Goal: Task Accomplishment & Management: Manage account settings

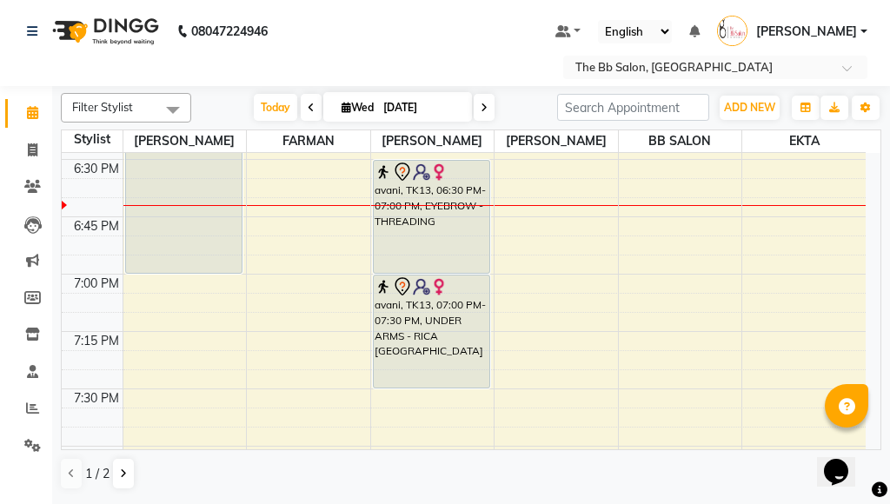
scroll to position [2261, 0]
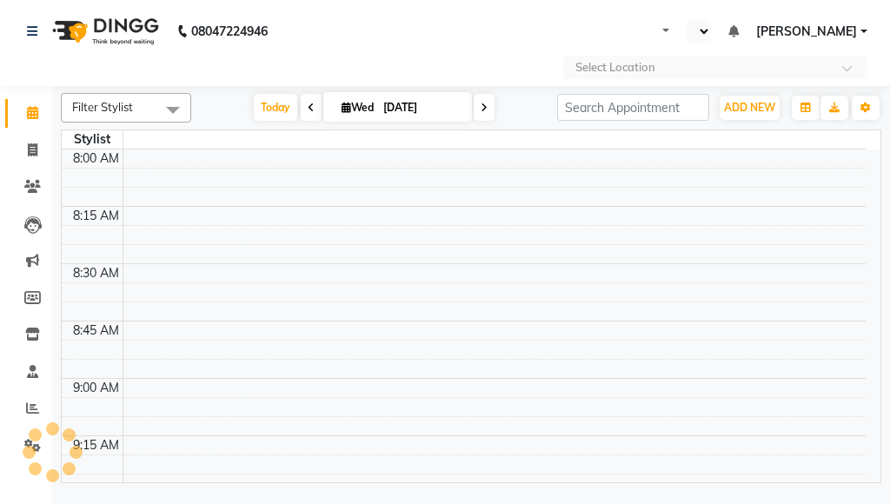
select select "en"
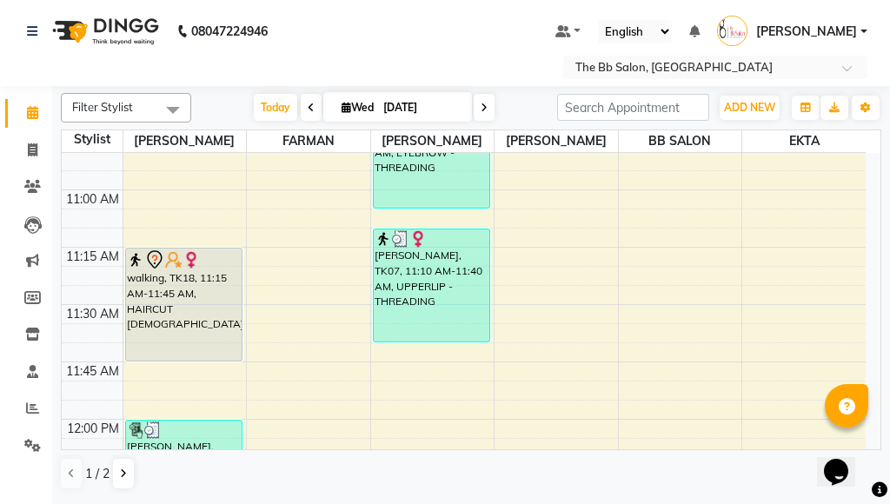
scroll to position [435, 0]
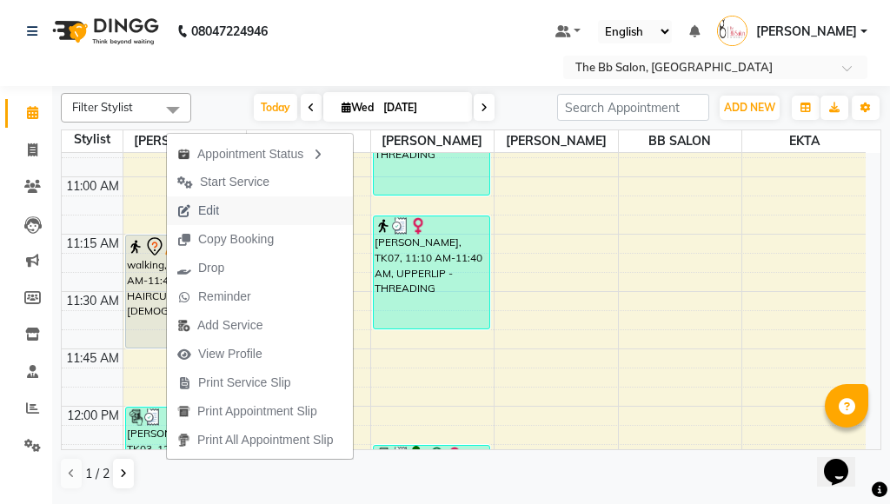
click at [200, 206] on span "Edit" at bounding box center [208, 211] width 21 height 18
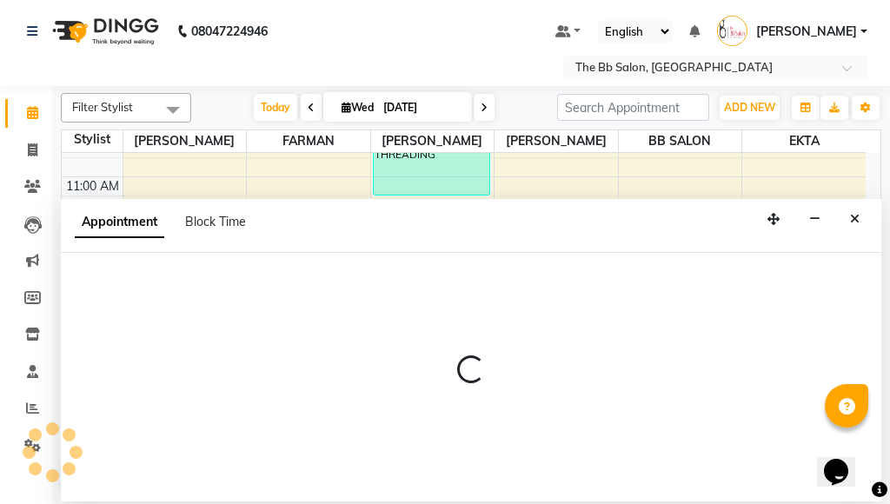
select select "tentative"
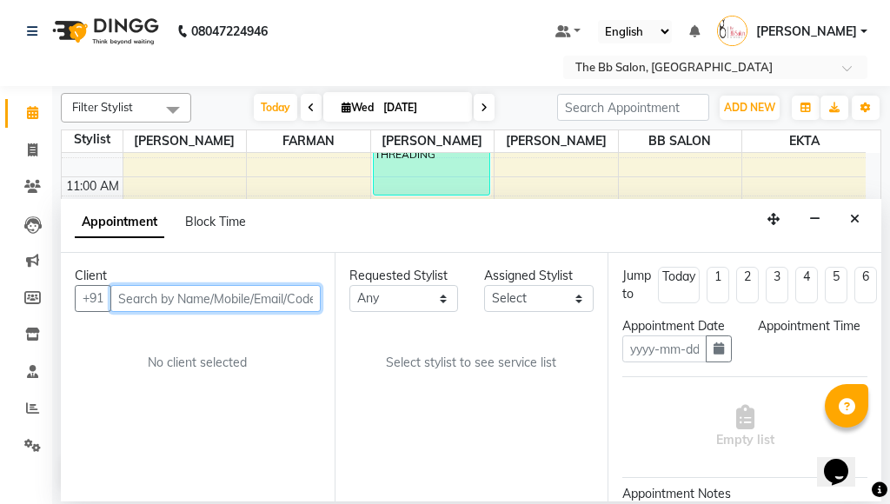
type input "[DATE]"
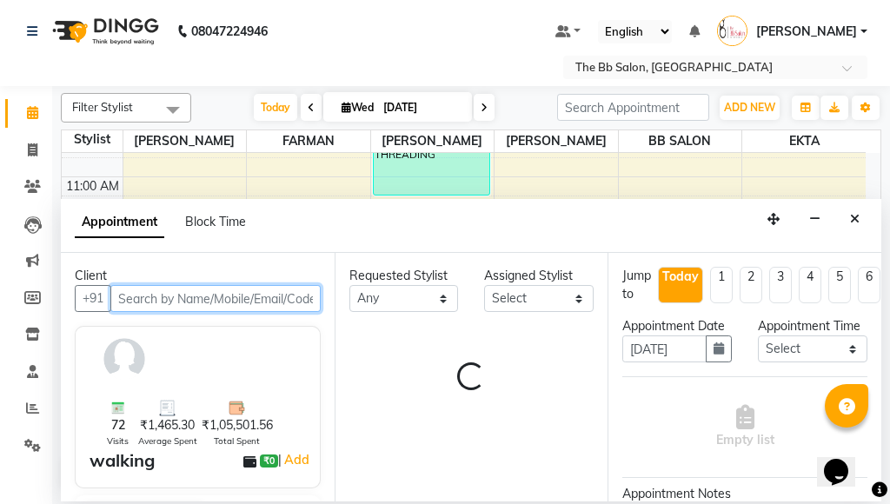
select select "83658"
select select "3065"
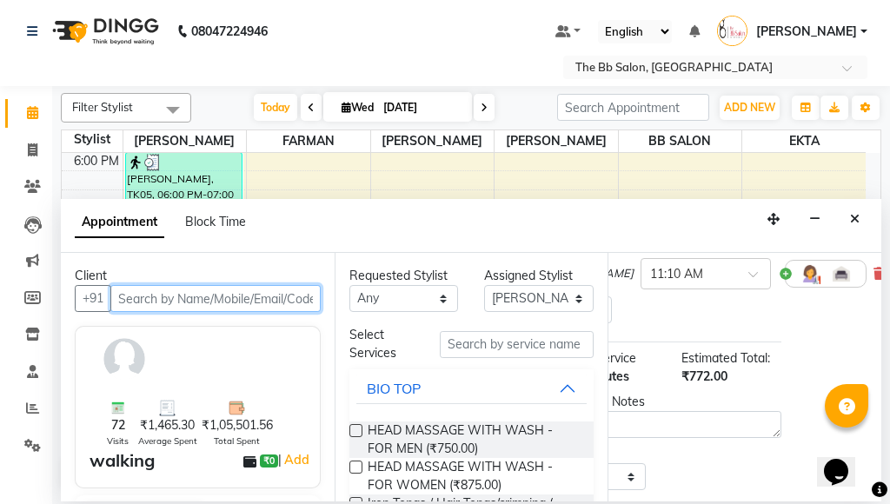
scroll to position [174, 119]
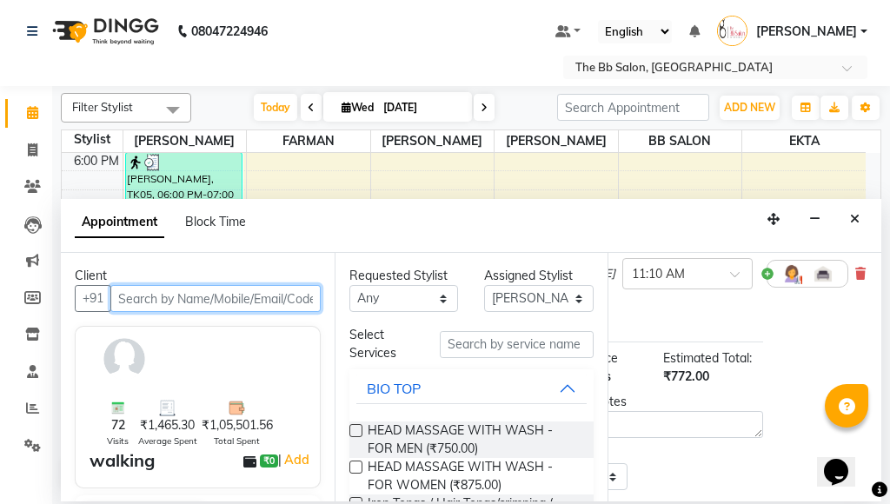
drag, startPoint x: 754, startPoint y: 497, endPoint x: 17, endPoint y: 20, distance: 878.3
click at [856, 277] on icon at bounding box center [861, 274] width 10 height 12
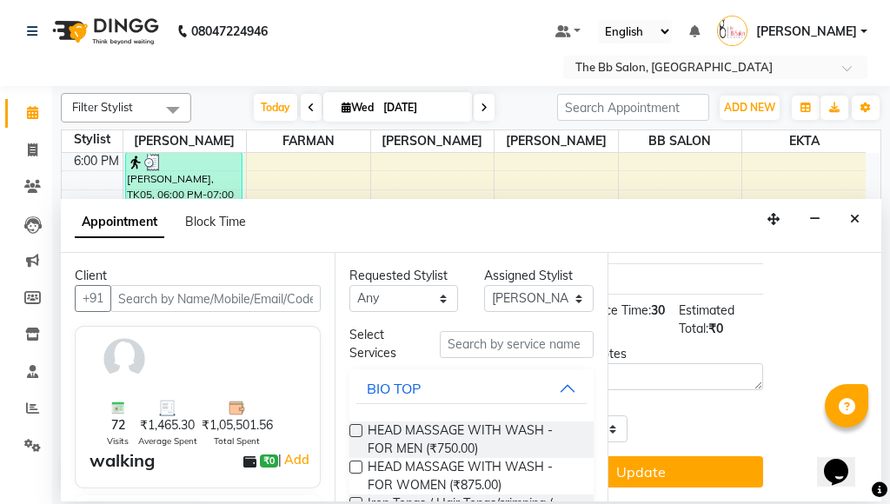
scroll to position [146, 119]
click at [521, 343] on input "text" at bounding box center [517, 344] width 155 height 27
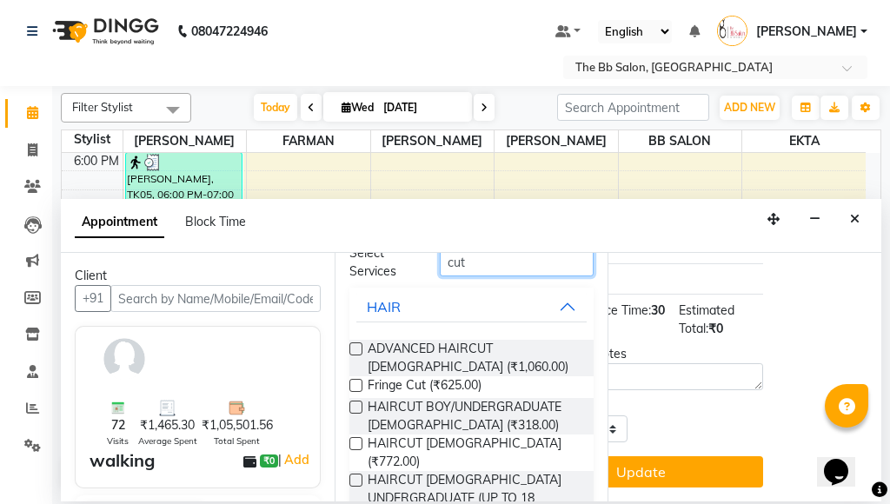
scroll to position [216, 0]
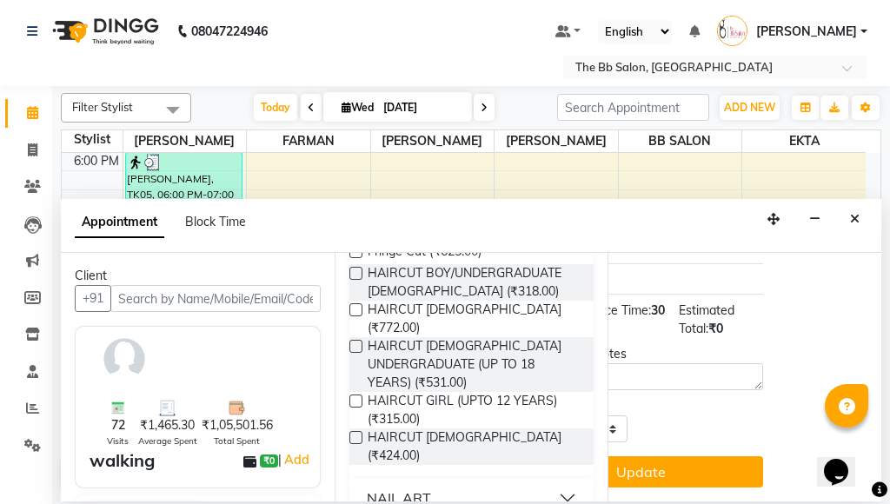
type input "cut"
click at [353, 307] on label at bounding box center [356, 309] width 13 height 13
click at [353, 307] on input "checkbox" at bounding box center [355, 311] width 11 height 11
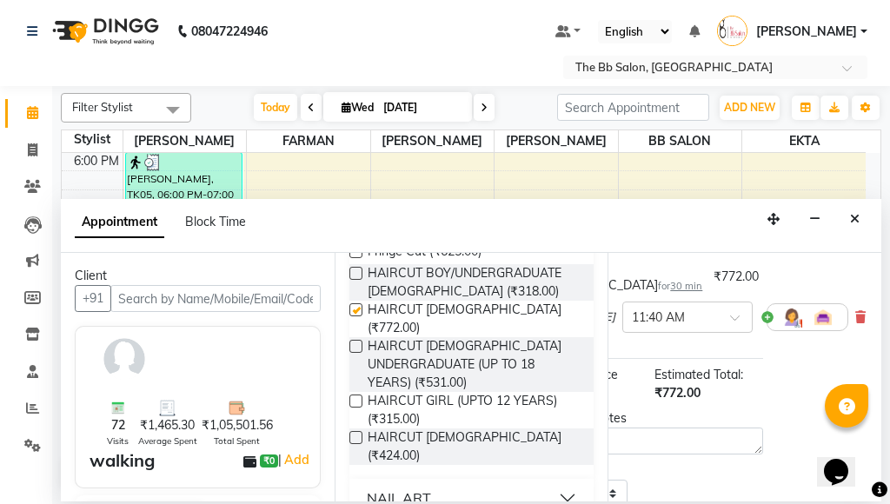
scroll to position [174, 119]
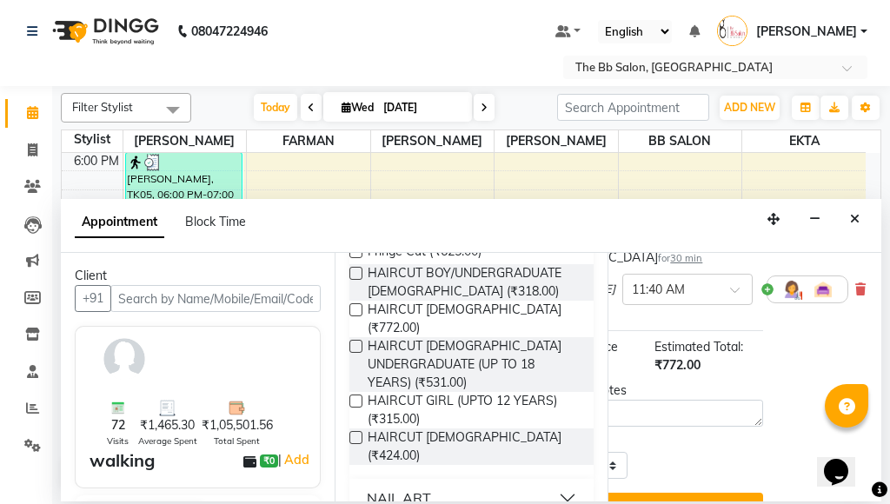
checkbox input "false"
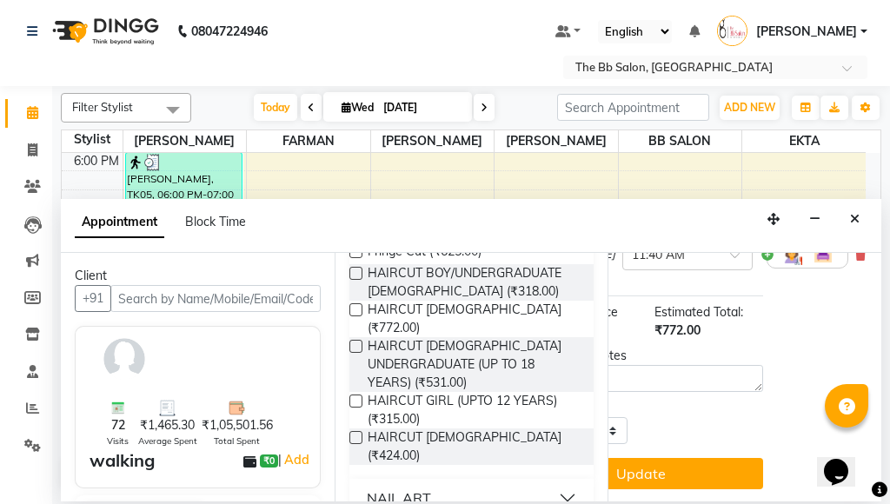
scroll to position [228, 119]
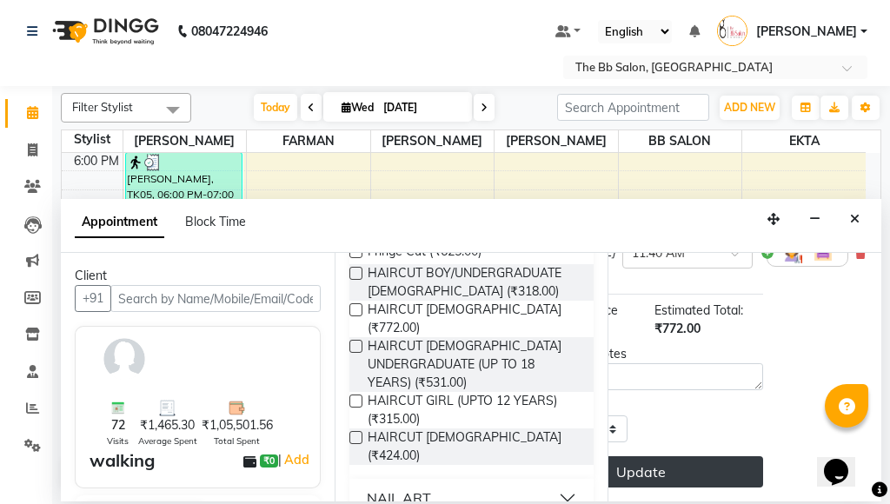
click at [639, 460] on button "Update" at bounding box center [640, 471] width 245 height 31
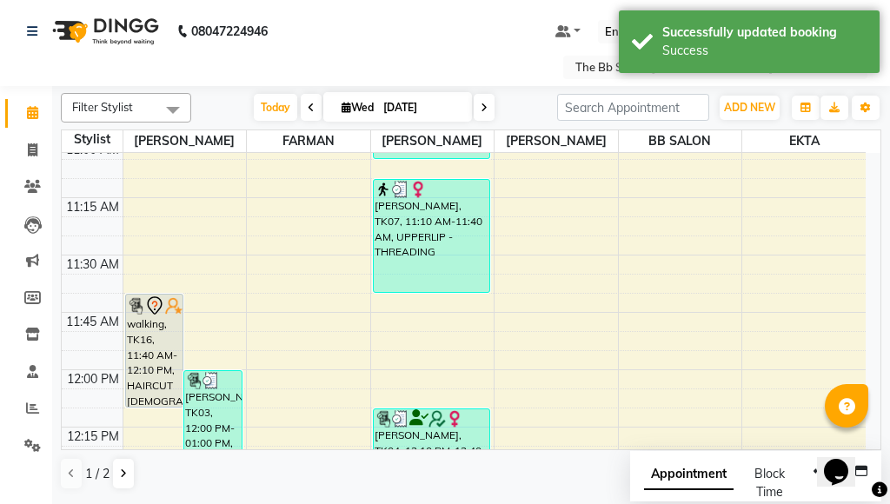
scroll to position [502, 0]
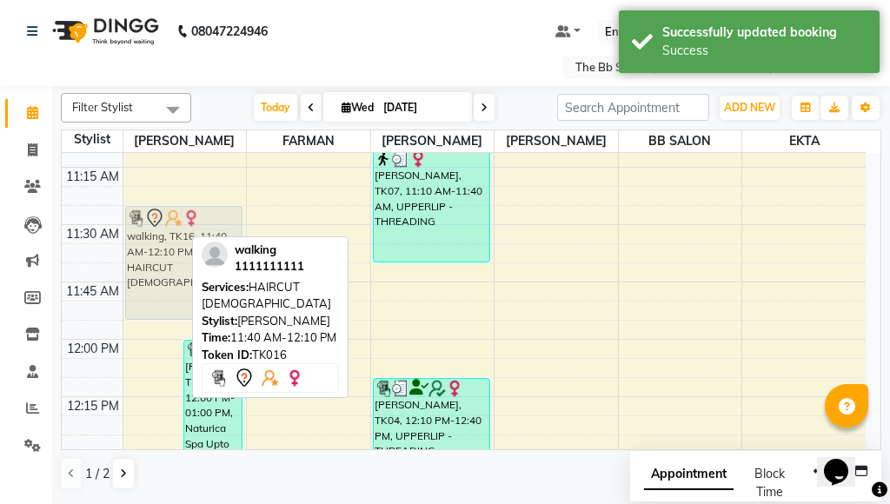
drag, startPoint x: 147, startPoint y: 310, endPoint x: 176, endPoint y: 253, distance: 64.2
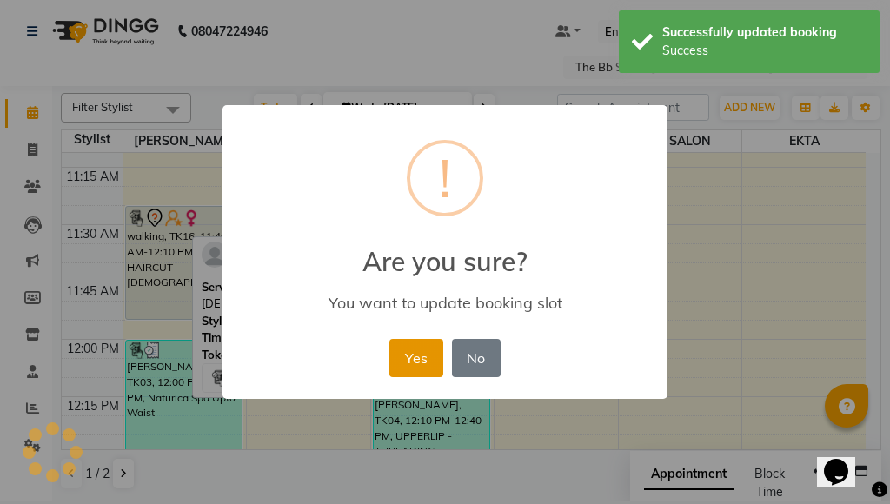
click at [407, 357] on button "Yes" at bounding box center [416, 358] width 53 height 38
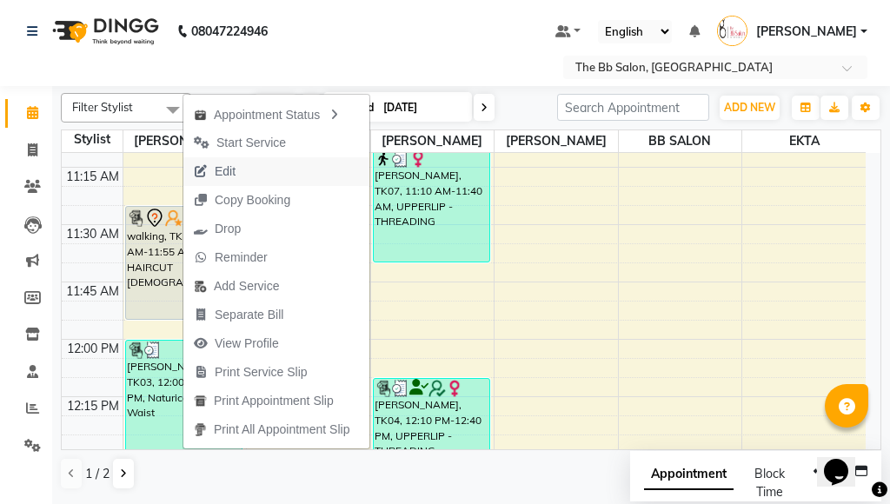
click at [218, 170] on span "Edit" at bounding box center [225, 172] width 21 height 18
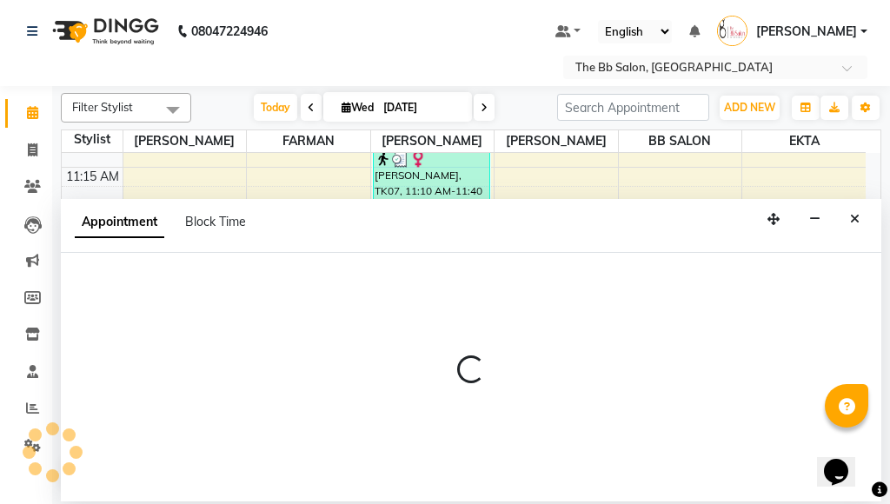
select select "tentative"
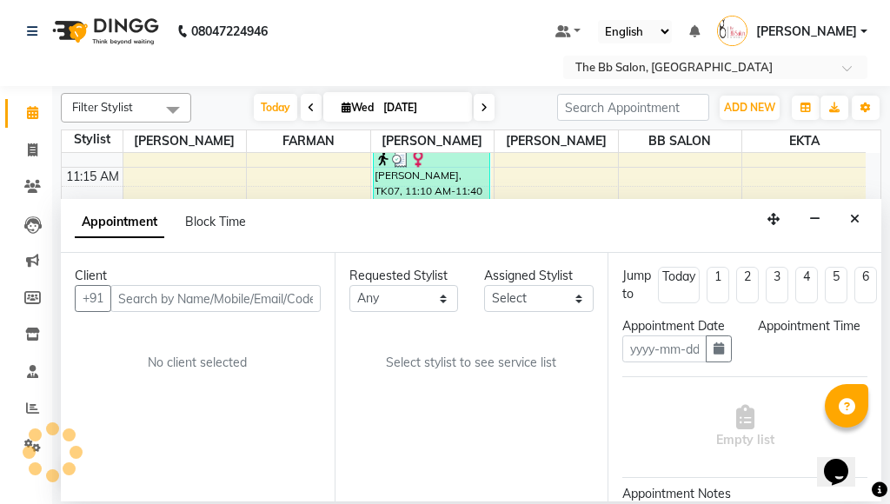
type input "[DATE]"
select select "87288"
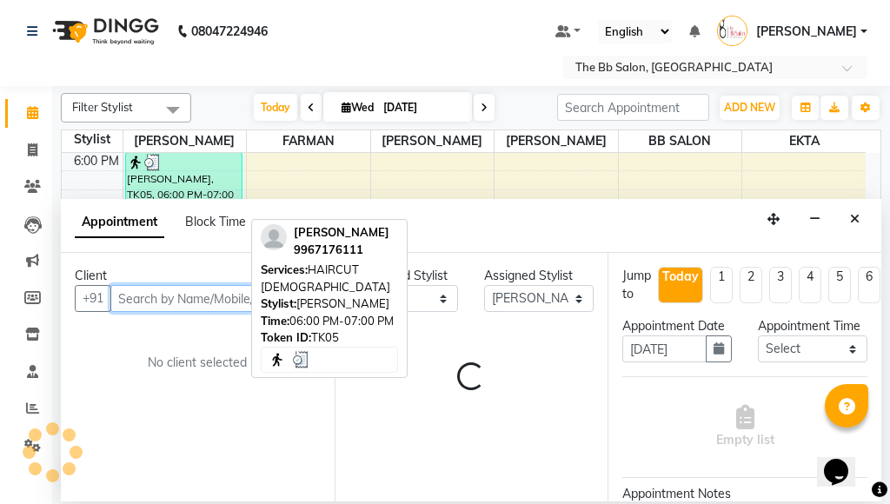
select select "3065"
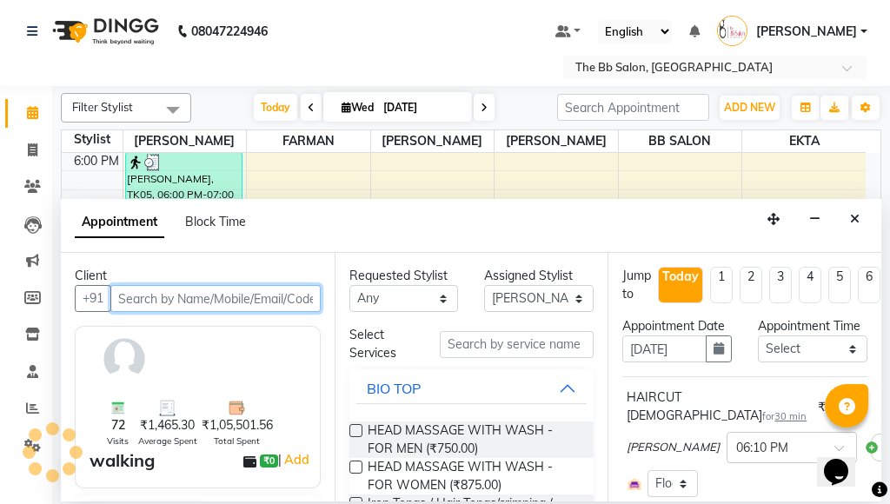
select select "3065"
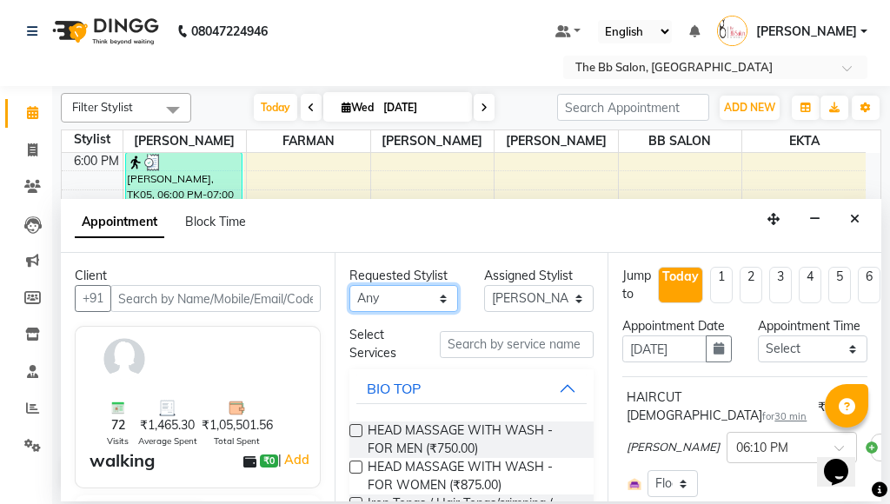
click at [436, 301] on select "Any BB SALON DIPALI EKTA FARMAN GOUSIYA SHAIKH MANGESH TAVARE Nazim Shaikh Rupe…" at bounding box center [405, 298] width 110 height 27
select select "83513"
click at [350, 285] on select "Any BB SALON DIPALI EKTA FARMAN GOUSIYA SHAIKH MANGESH TAVARE Nazim Shaikh Rupe…" at bounding box center [405, 298] width 110 height 27
select select "83513"
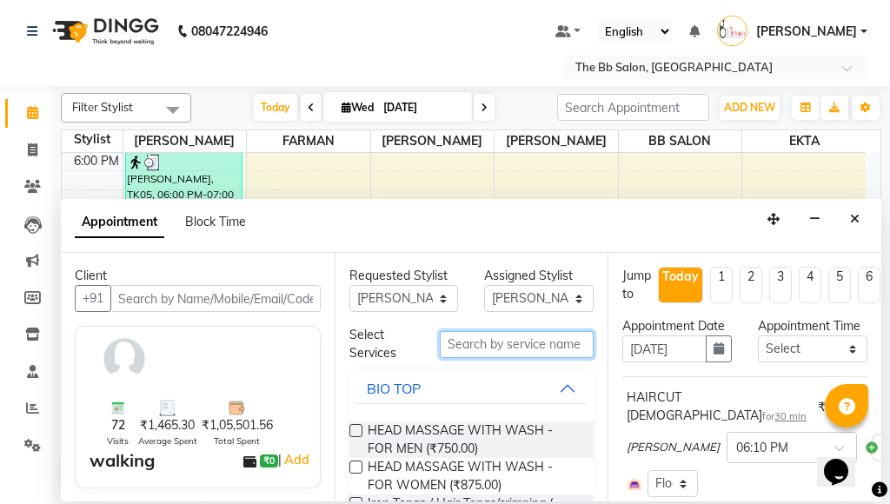
click at [457, 339] on input "text" at bounding box center [517, 344] width 155 height 27
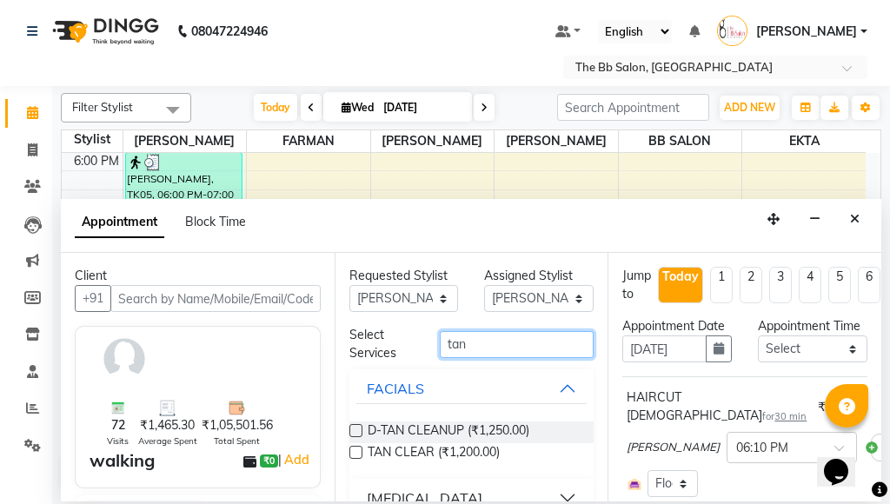
type input "tan"
click at [355, 430] on label at bounding box center [356, 430] width 13 height 13
click at [355, 430] on input "checkbox" at bounding box center [355, 432] width 11 height 11
checkbox input "false"
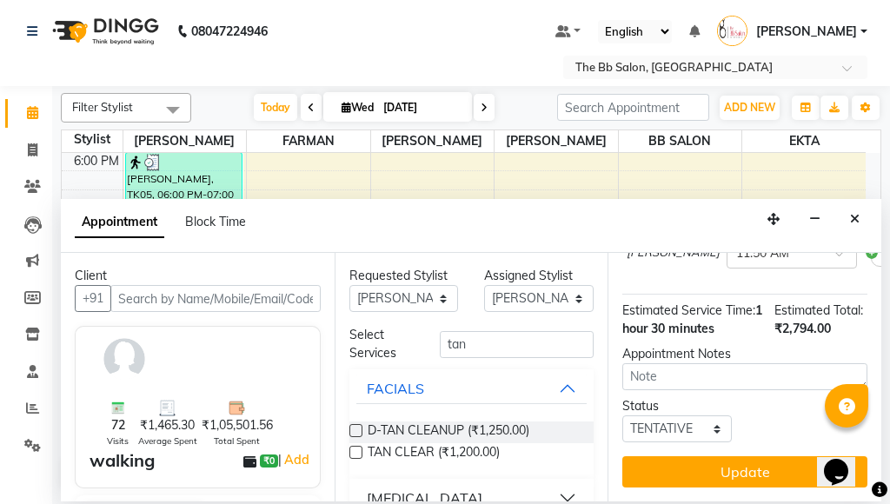
scroll to position [484, 0]
click at [712, 457] on button "Update" at bounding box center [745, 471] width 245 height 31
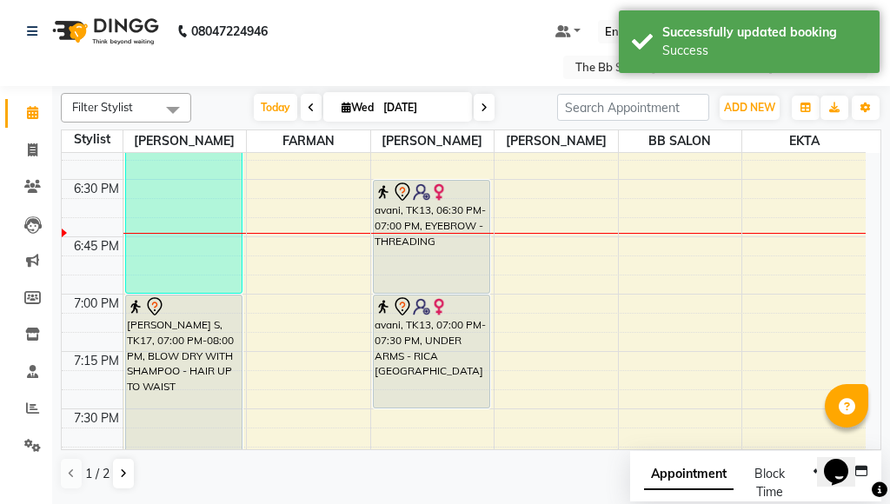
scroll to position [2067, 0]
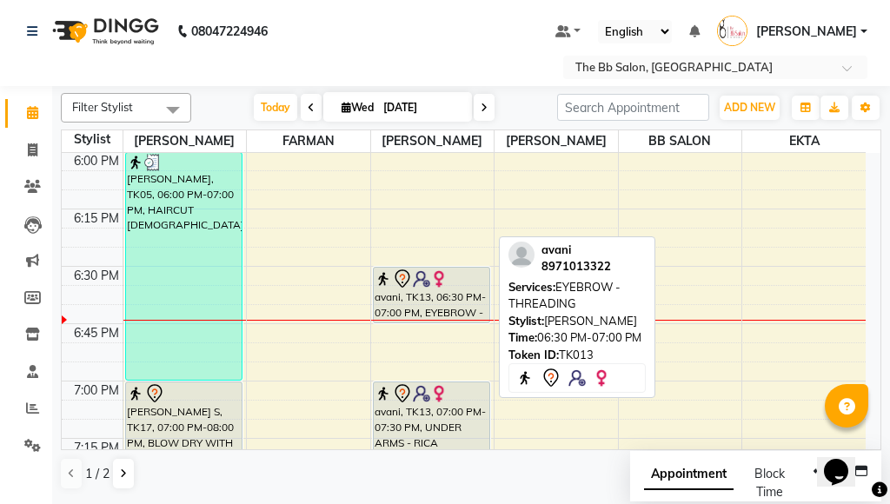
drag, startPoint x: 435, startPoint y: 379, endPoint x: 452, endPoint y: 307, distance: 74.2
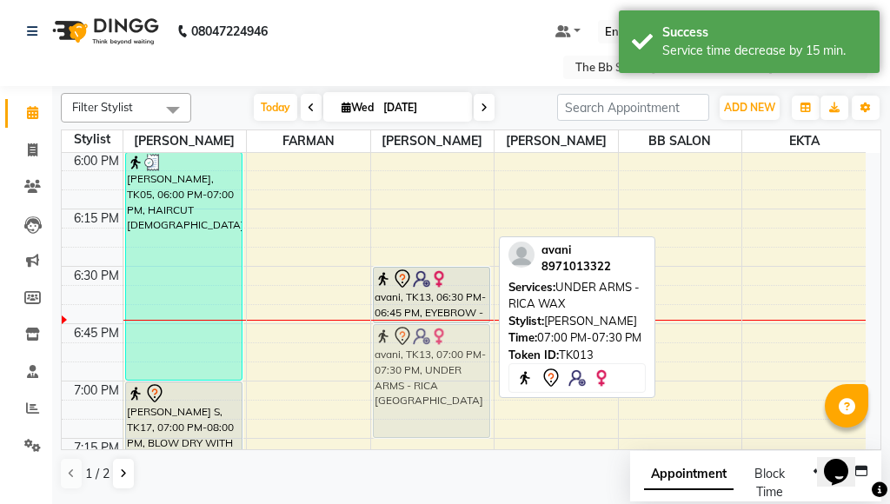
drag, startPoint x: 436, startPoint y: 421, endPoint x: 443, endPoint y: 370, distance: 51.0
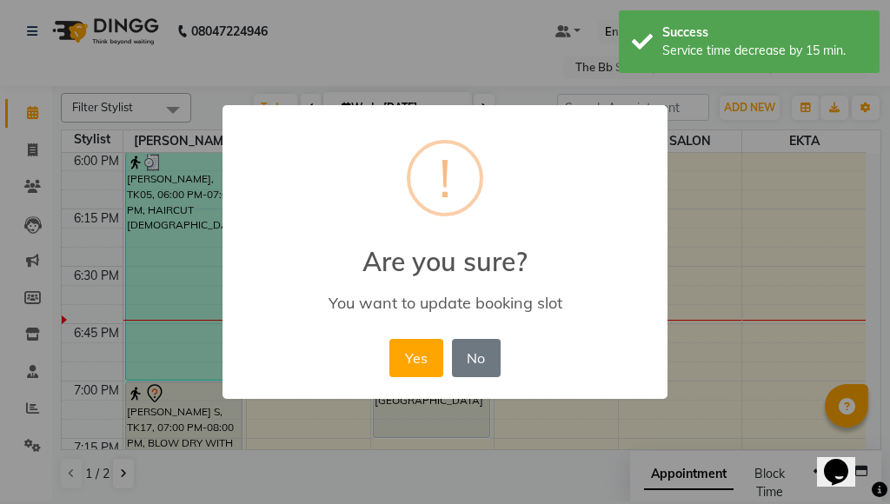
click at [412, 359] on button "Yes" at bounding box center [416, 358] width 53 height 38
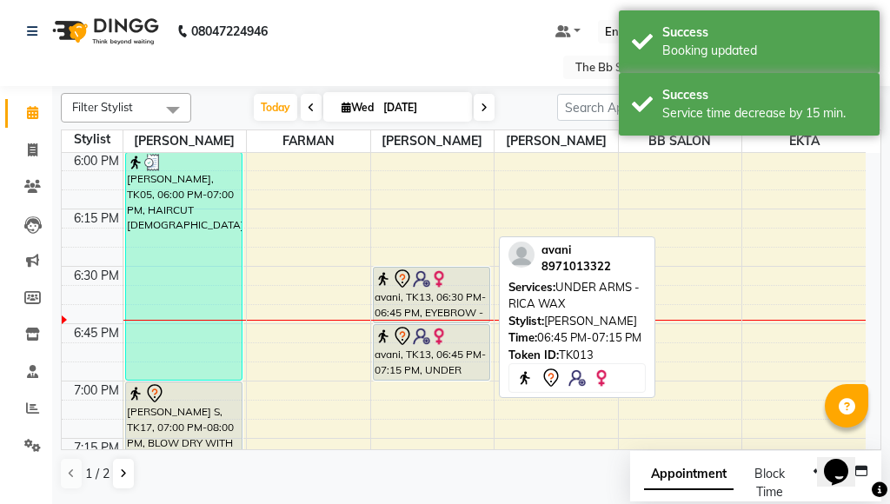
drag, startPoint x: 422, startPoint y: 436, endPoint x: 439, endPoint y: 365, distance: 73.4
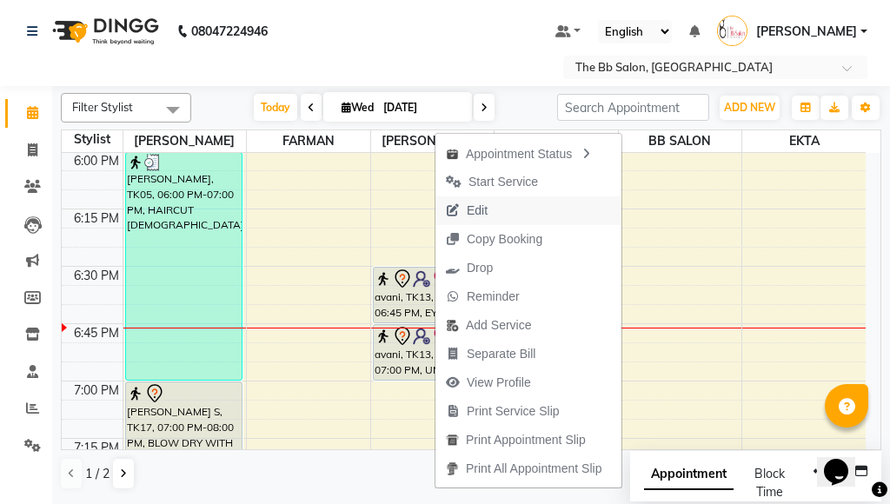
click at [470, 210] on span "Edit" at bounding box center [477, 211] width 21 height 18
select select "tentative"
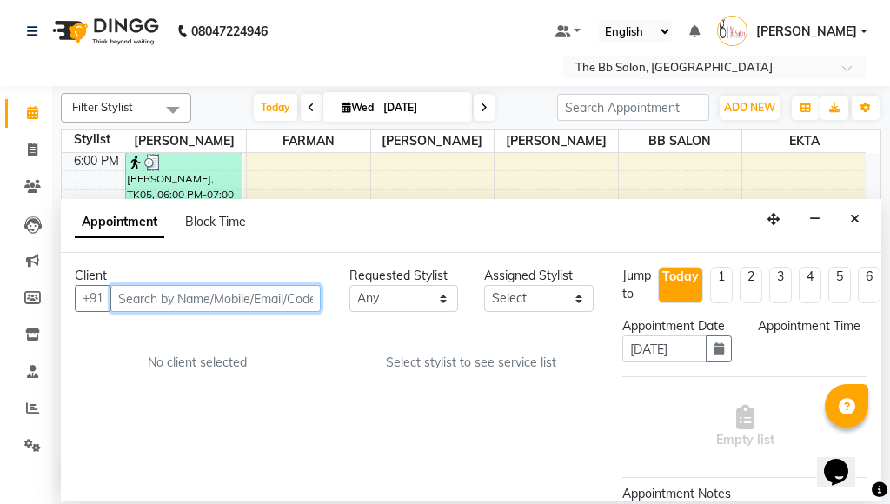
select select "1110"
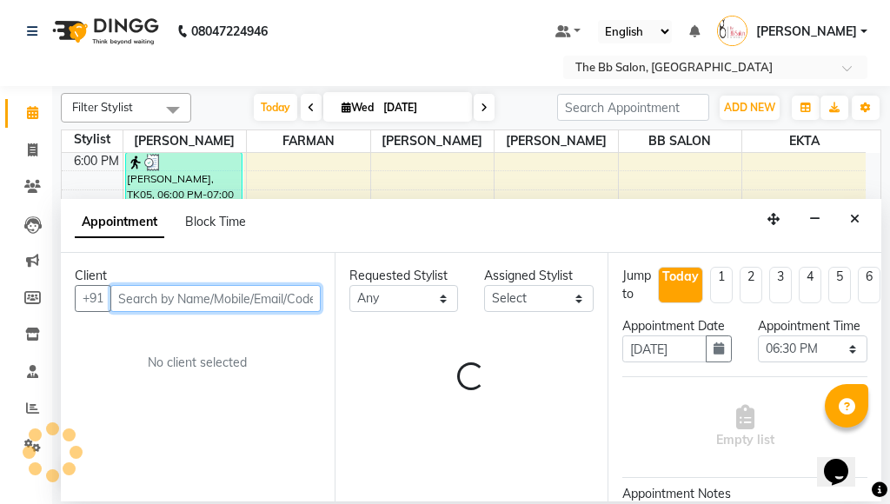
select select "83513"
select select "3065"
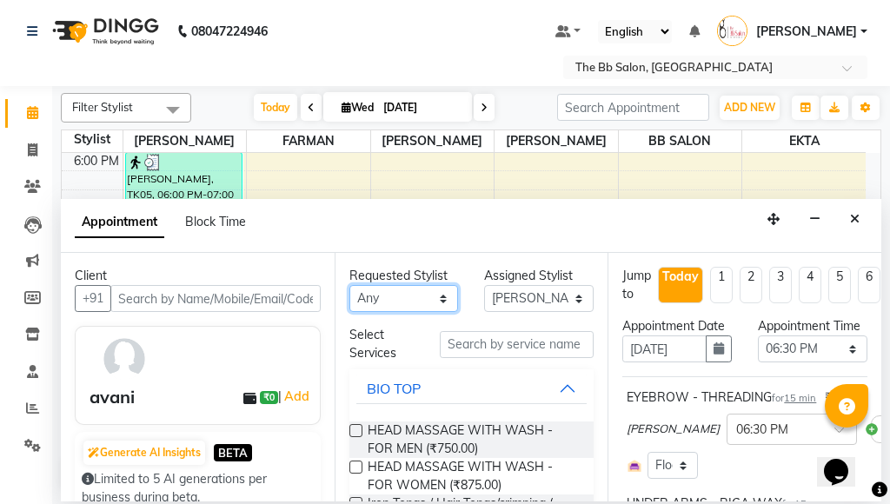
click at [434, 297] on select "Any BB SALON DIPALI EKTA FARMAN GOUSIYA SHAIKH MANGESH TAVARE Nazim Shaikh Rupe…" at bounding box center [405, 298] width 110 height 27
select select "83658"
click at [350, 285] on select "Any BB SALON DIPALI EKTA FARMAN GOUSIYA SHAIKH MANGESH TAVARE Nazim Shaikh Rupe…" at bounding box center [405, 298] width 110 height 27
select select "83658"
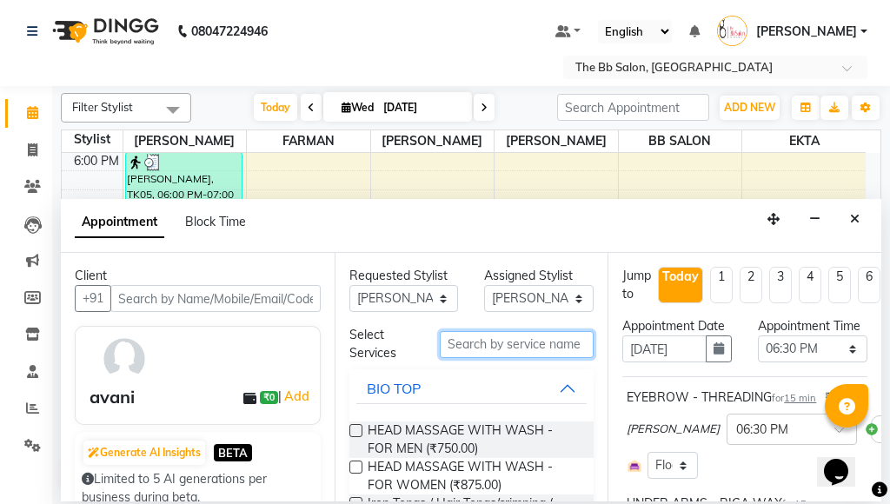
click at [497, 347] on input "text" at bounding box center [517, 344] width 155 height 27
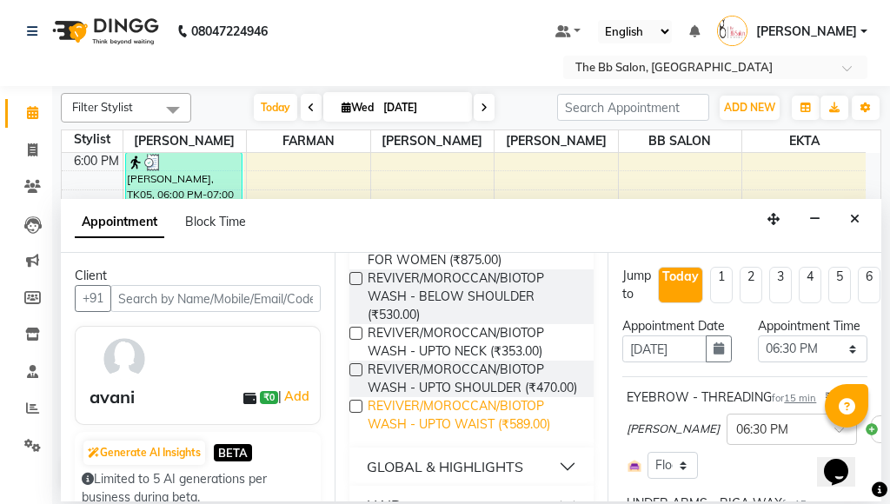
scroll to position [280, 0]
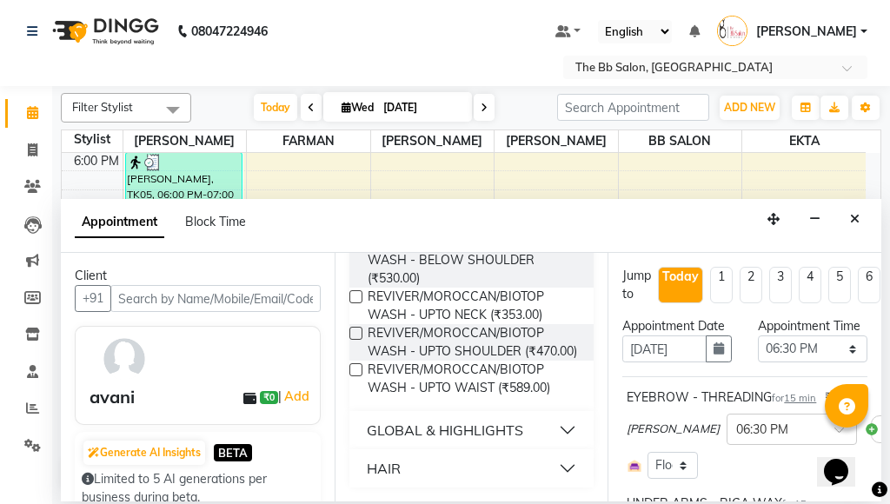
type input "wash"
click at [551, 466] on button "HAIR" at bounding box center [471, 468] width 231 height 31
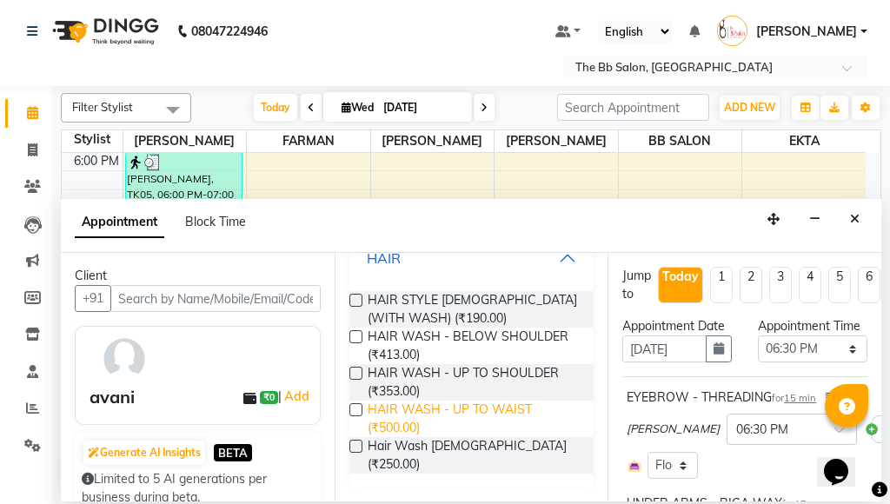
scroll to position [476, 0]
click at [353, 343] on label at bounding box center [356, 336] width 13 height 13
click at [353, 344] on input "checkbox" at bounding box center [355, 338] width 11 height 11
checkbox input "false"
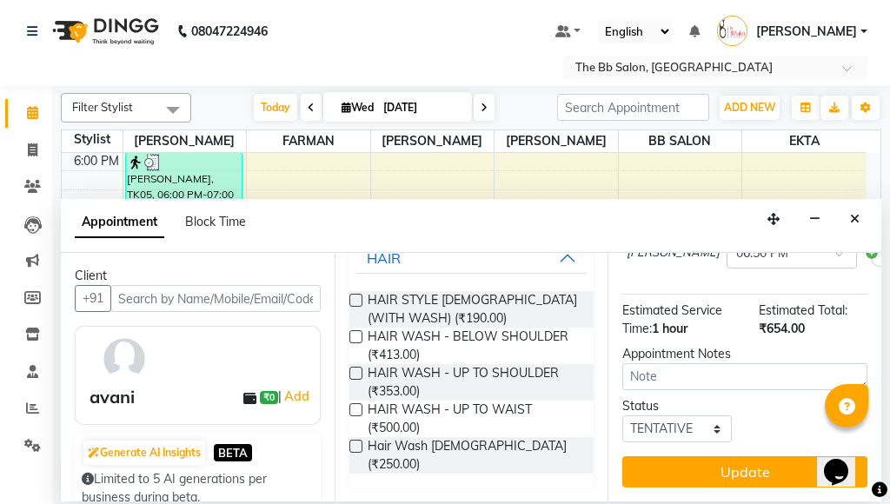
scroll to position [484, 0]
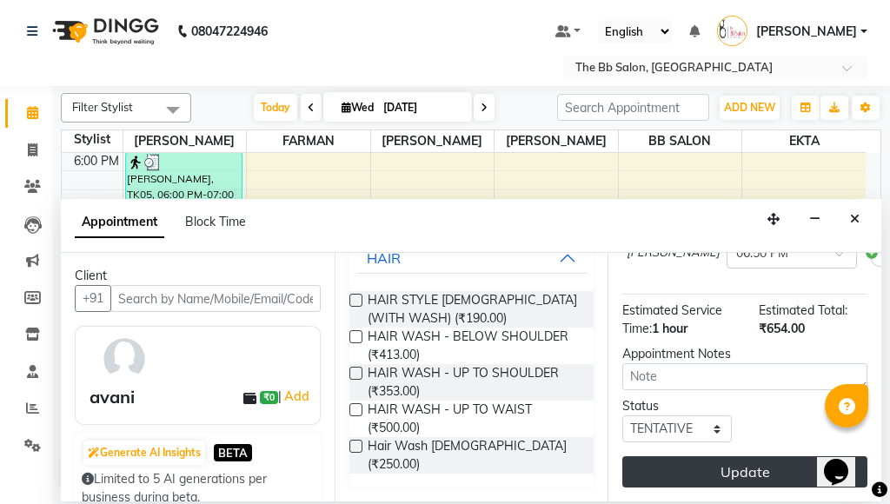
click at [698, 456] on button "Update" at bounding box center [745, 471] width 245 height 31
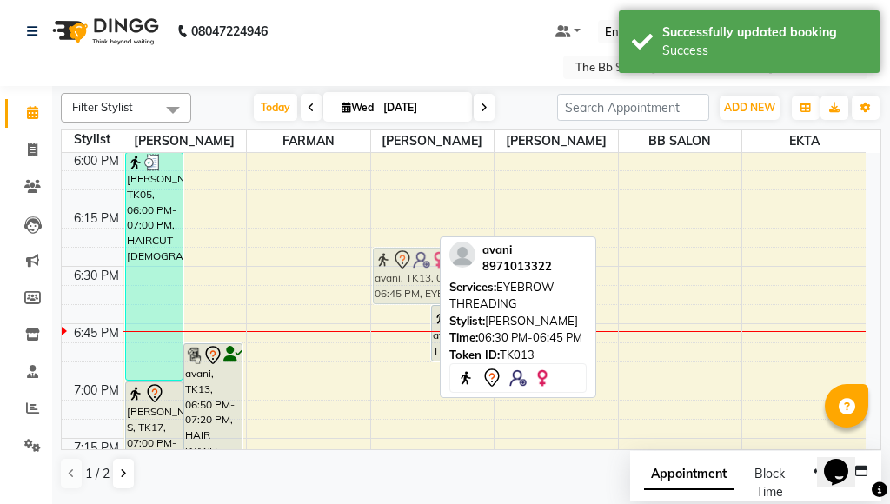
drag, startPoint x: 397, startPoint y: 292, endPoint x: 433, endPoint y: 276, distance: 39.3
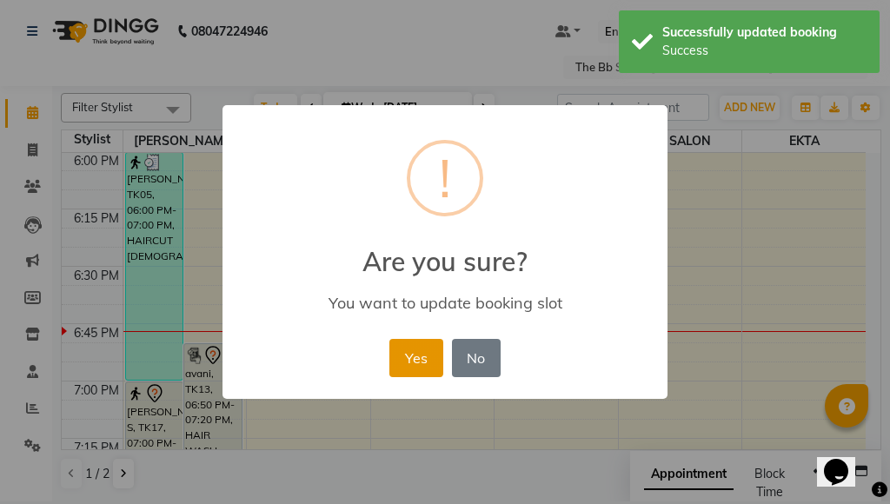
click at [404, 363] on button "Yes" at bounding box center [416, 358] width 53 height 38
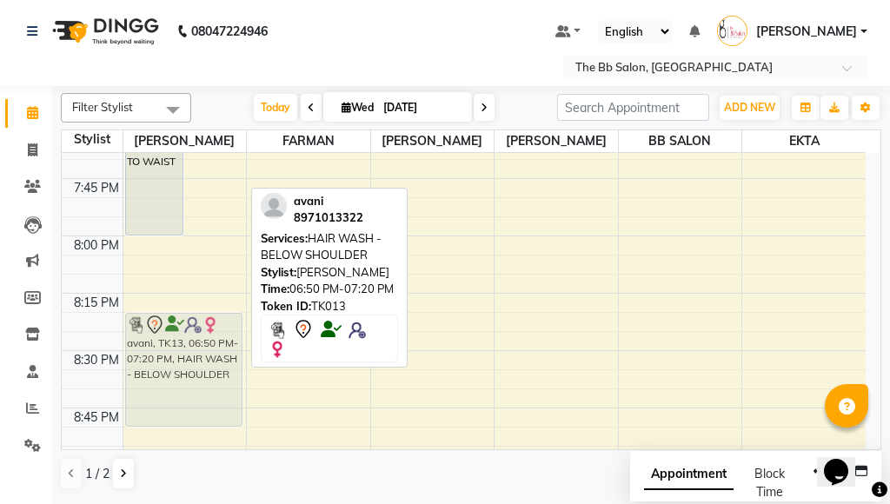
scroll to position [2448, 0]
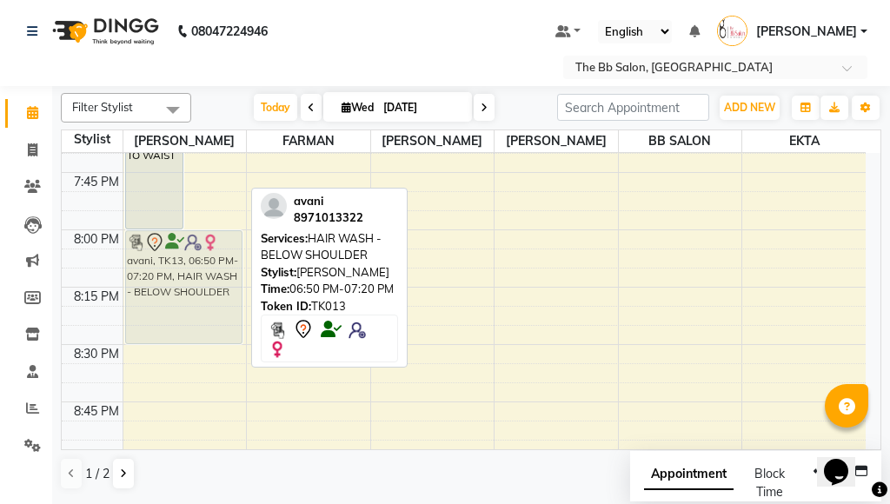
drag, startPoint x: 211, startPoint y: 180, endPoint x: 178, endPoint y: 333, distance: 156.6
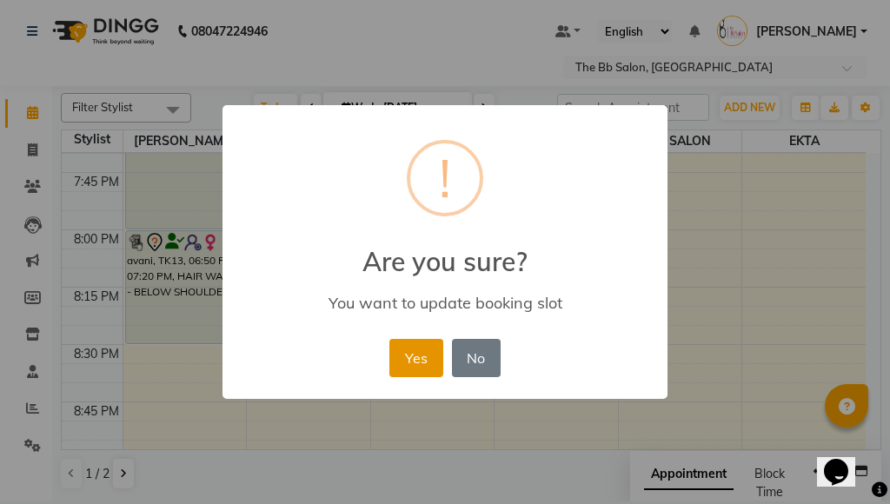
click at [416, 354] on button "Yes" at bounding box center [416, 358] width 53 height 38
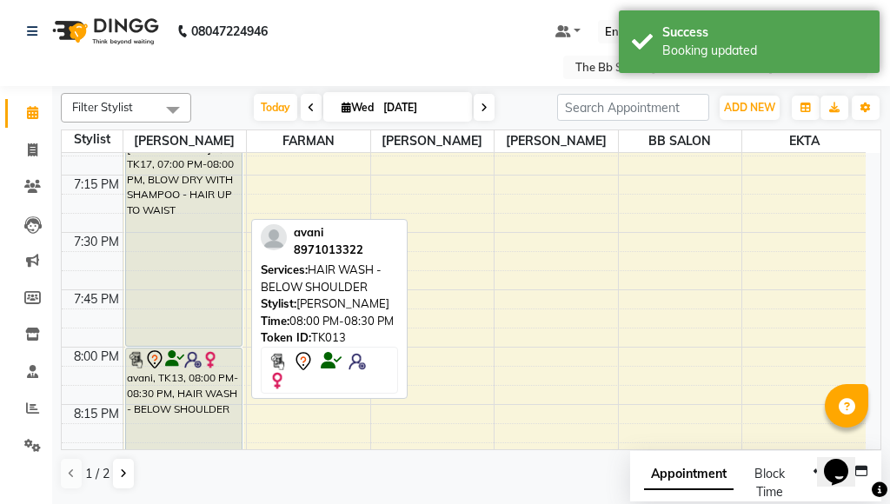
scroll to position [2361, 0]
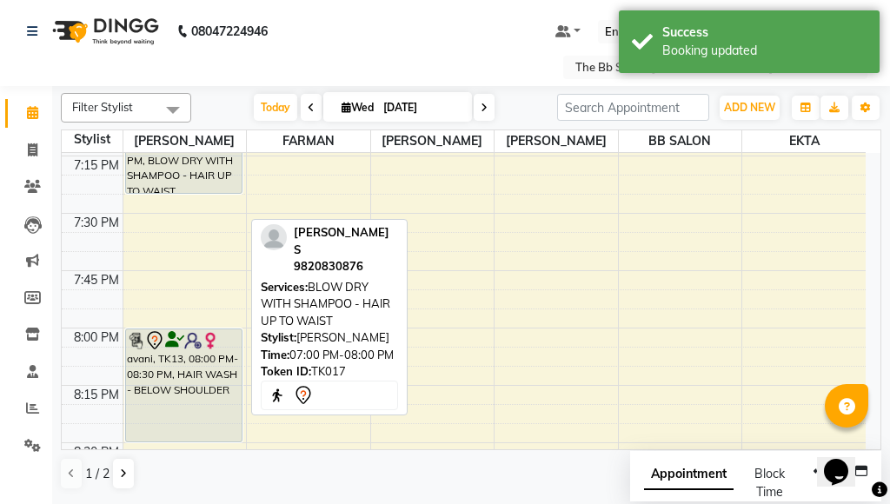
drag, startPoint x: 183, startPoint y: 315, endPoint x: 190, endPoint y: 189, distance: 126.3
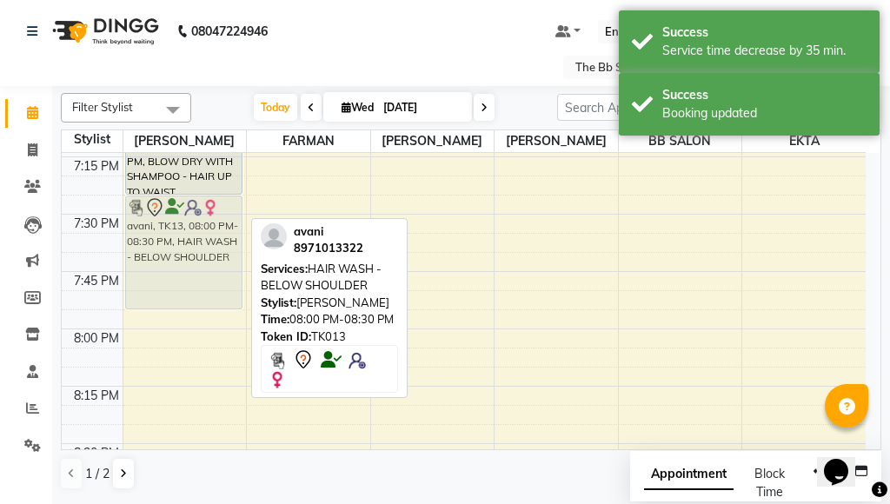
drag, startPoint x: 165, startPoint y: 369, endPoint x: 167, endPoint y: 248, distance: 120.9
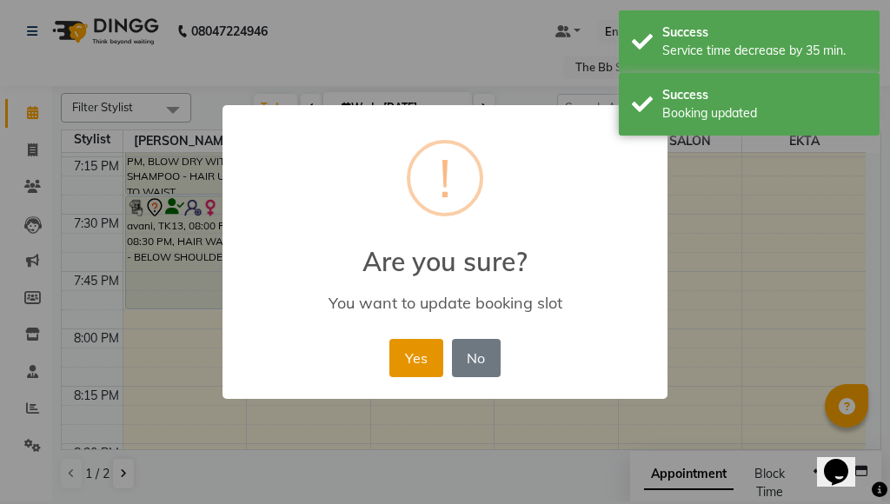
click at [412, 363] on button "Yes" at bounding box center [416, 358] width 53 height 38
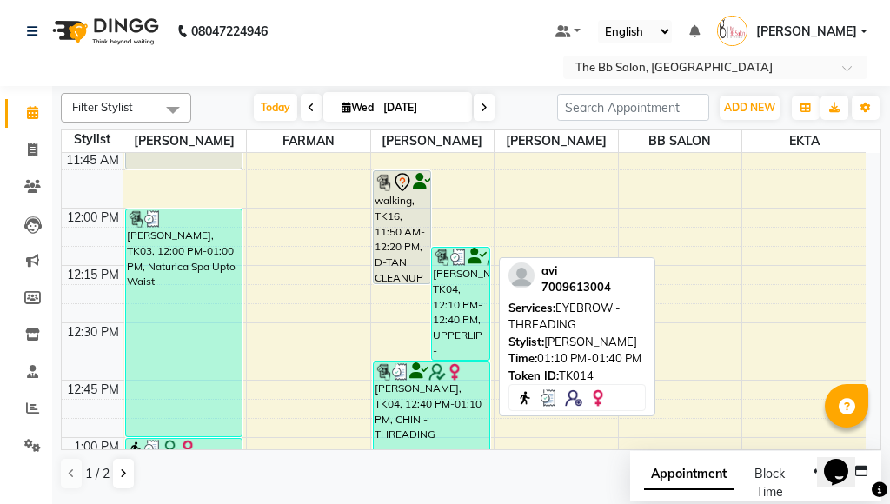
scroll to position [609, 0]
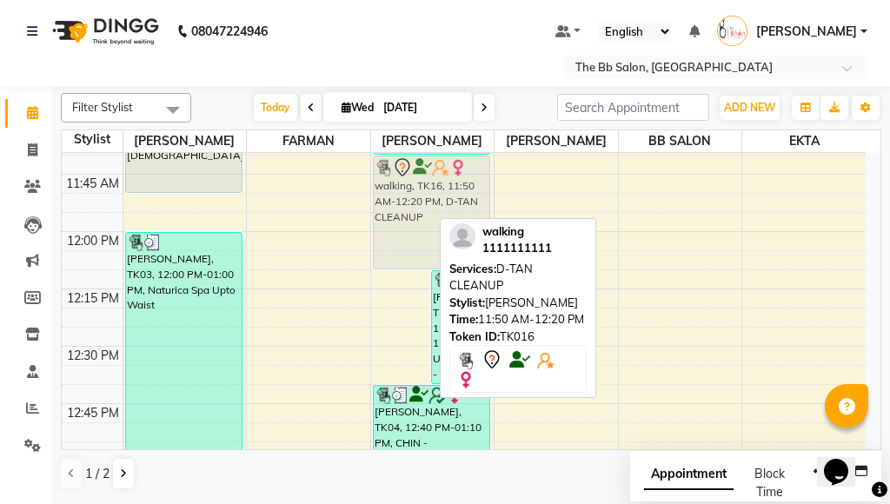
drag, startPoint x: 395, startPoint y: 259, endPoint x: 410, endPoint y: 226, distance: 36.6
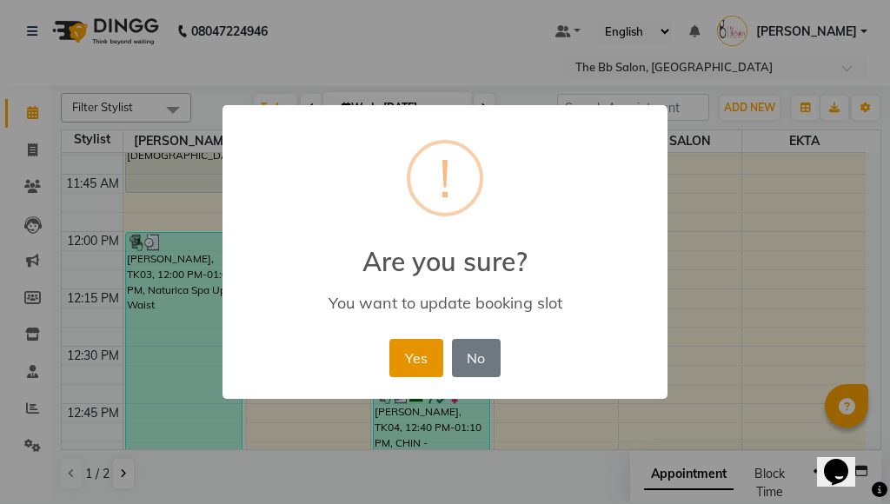
click at [402, 359] on button "Yes" at bounding box center [416, 358] width 53 height 38
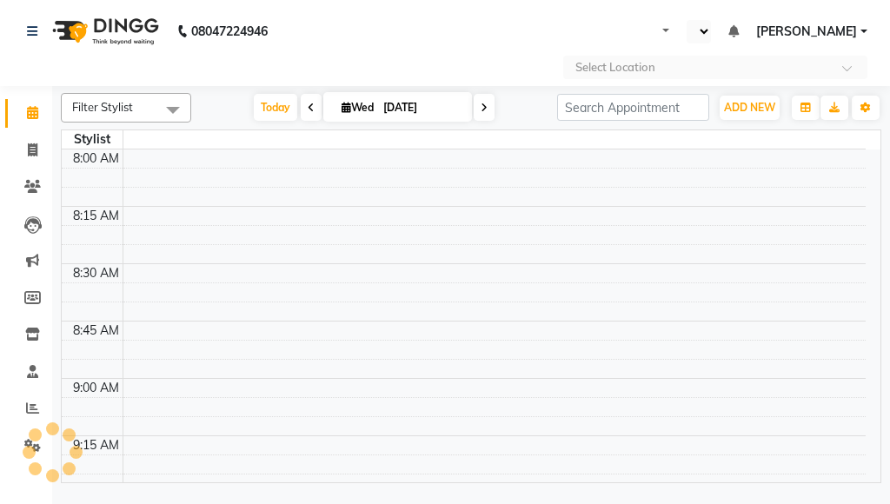
select select "en"
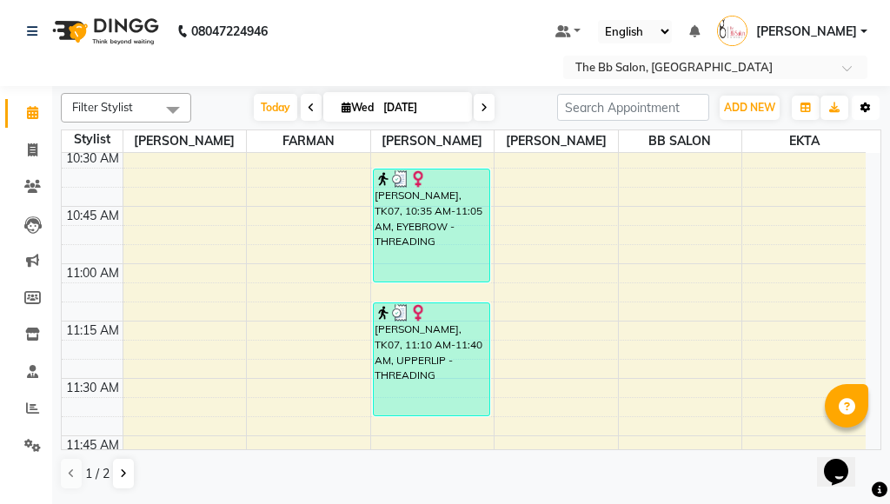
click at [856, 103] on button "Toggle Dropdown" at bounding box center [866, 108] width 28 height 24
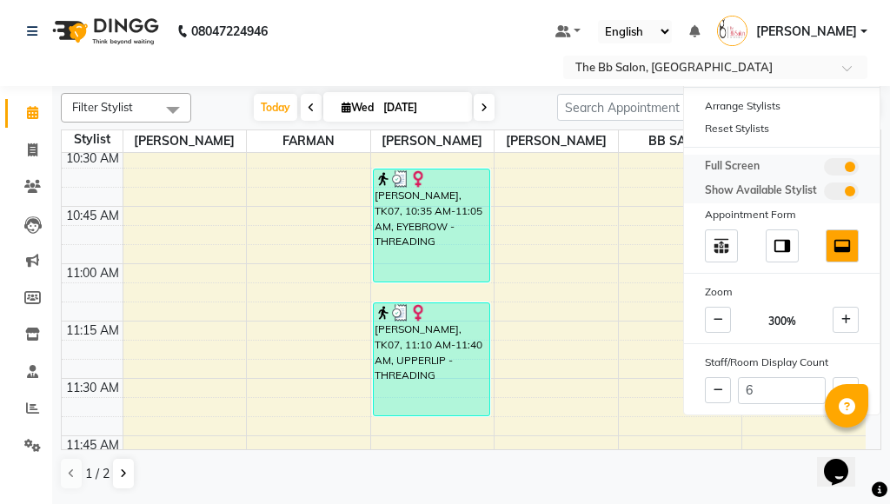
click at [843, 167] on span at bounding box center [841, 166] width 35 height 17
click at [824, 170] on input "checkbox" at bounding box center [824, 170] width 0 height 0
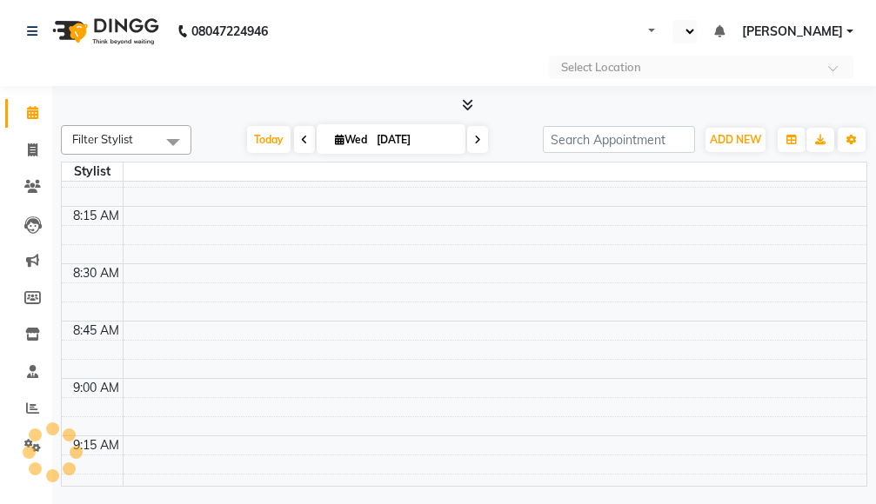
select select "en"
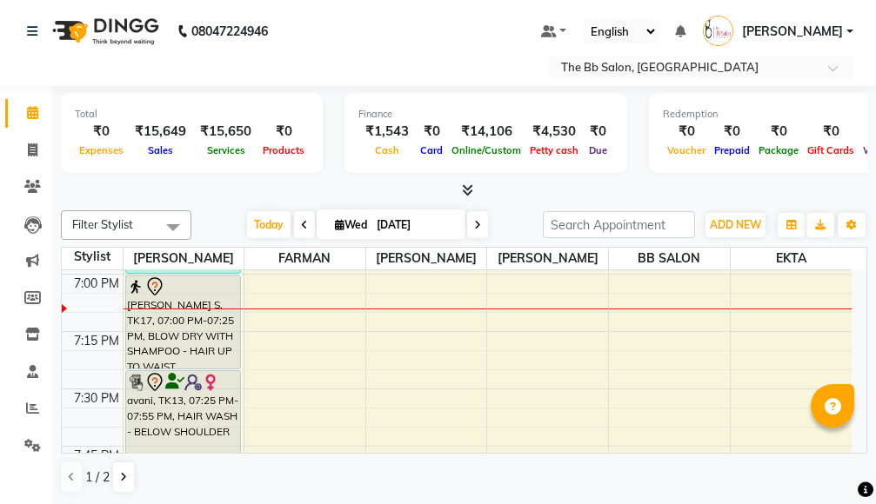
scroll to position [2261, 0]
